Goal: Transaction & Acquisition: Purchase product/service

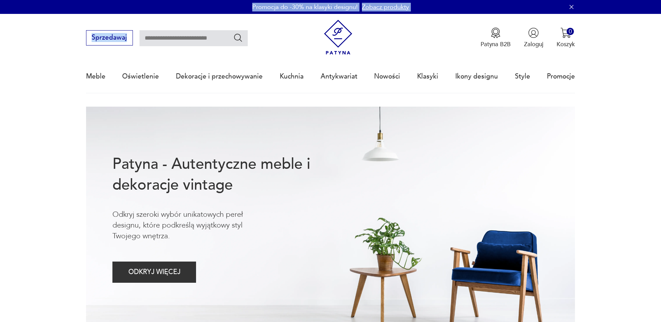
drag, startPoint x: 90, startPoint y: 49, endPoint x: 195, endPoint y: 9, distance: 112.5
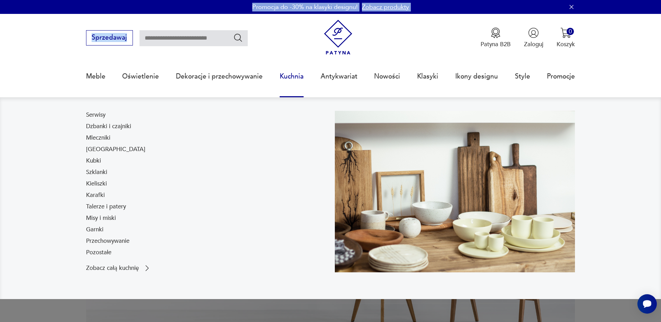
click at [294, 82] on link "Kuchnia" at bounding box center [292, 76] width 24 height 32
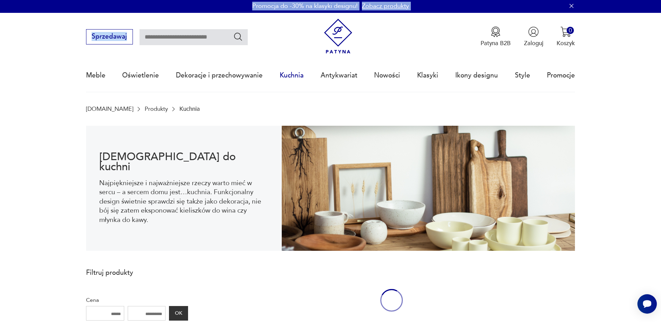
scroll to position [23, 0]
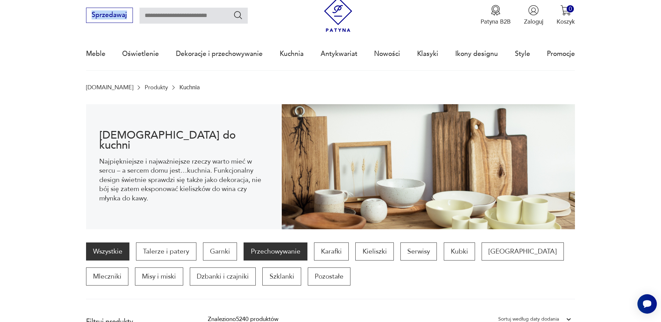
click at [269, 257] on p "Przechowywanie" at bounding box center [276, 251] width 64 height 18
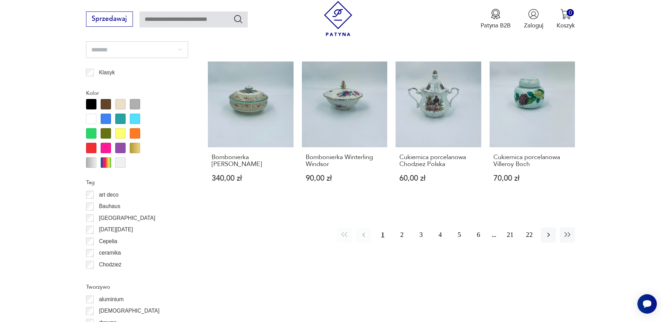
scroll to position [781, 0]
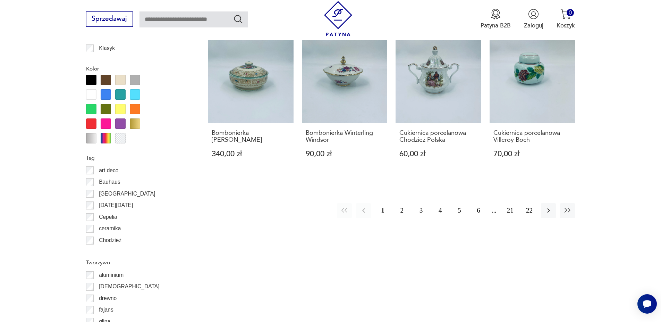
click at [400, 204] on button "2" at bounding box center [402, 210] width 15 height 15
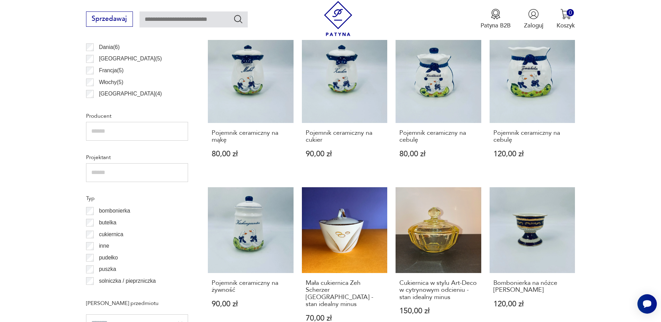
scroll to position [765, 0]
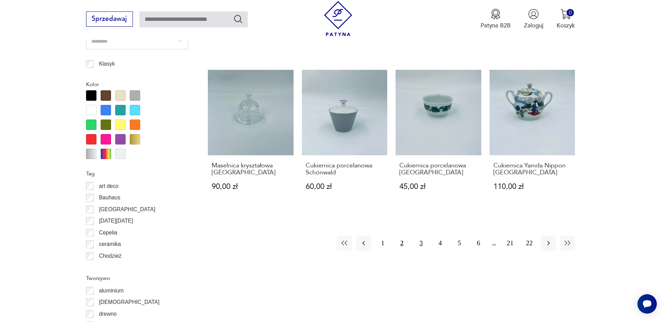
click at [419, 236] on button "3" at bounding box center [421, 242] width 15 height 15
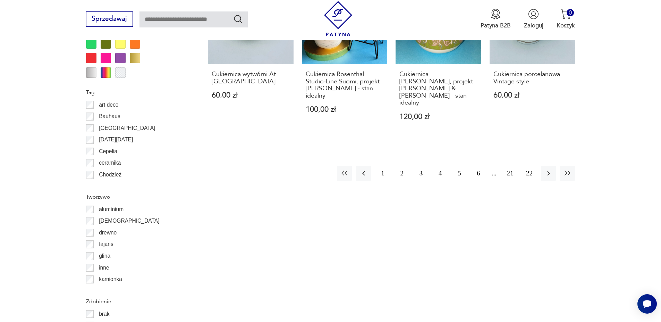
scroll to position [872, 0]
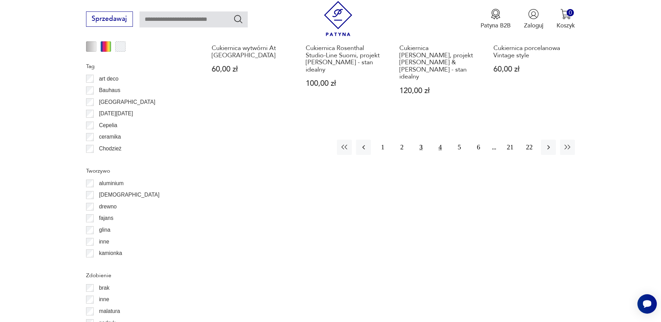
click at [437, 141] on button "4" at bounding box center [440, 147] width 15 height 15
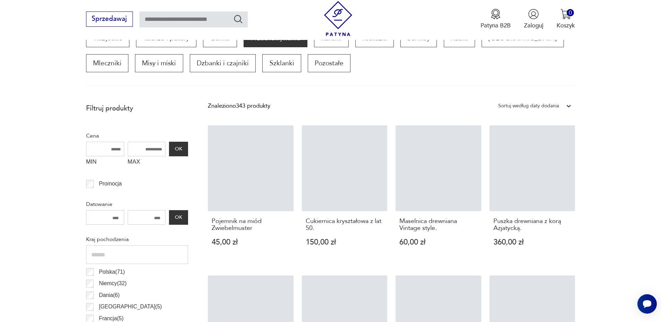
scroll to position [231, 0]
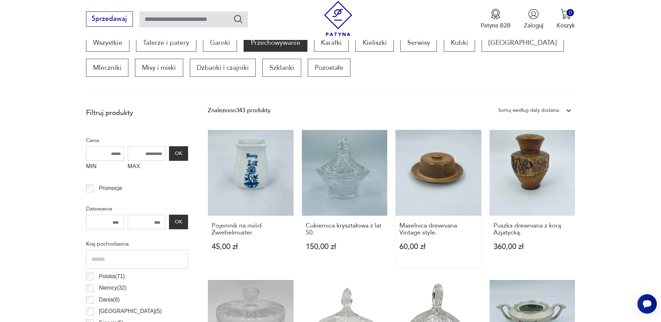
click at [441, 189] on link "Maselnica drewniana Vintage style. 60,00 zł" at bounding box center [439, 198] width 86 height 137
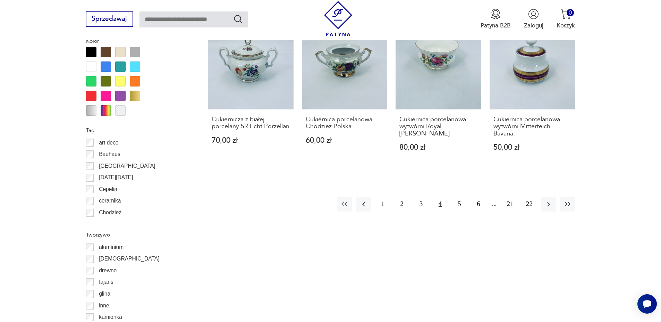
scroll to position [872, 0]
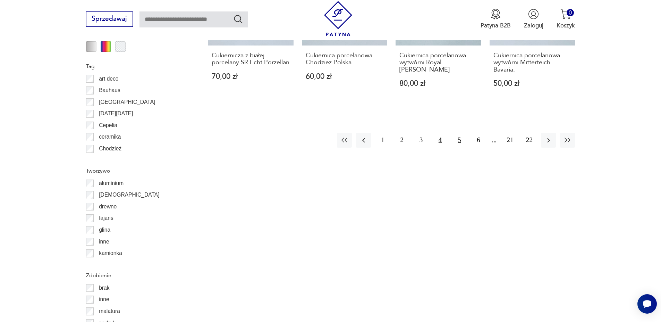
click at [457, 133] on button "5" at bounding box center [459, 140] width 15 height 15
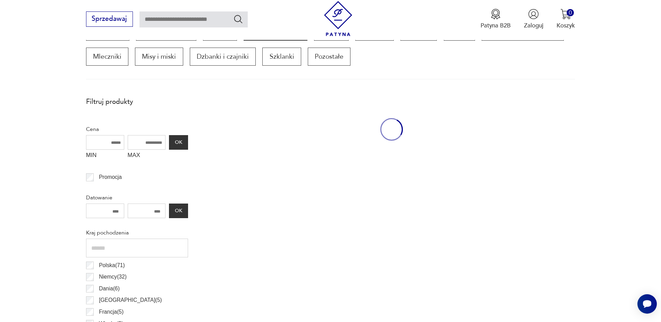
scroll to position [231, 0]
